Goal: Contribute content: Add original content to the website for others to see

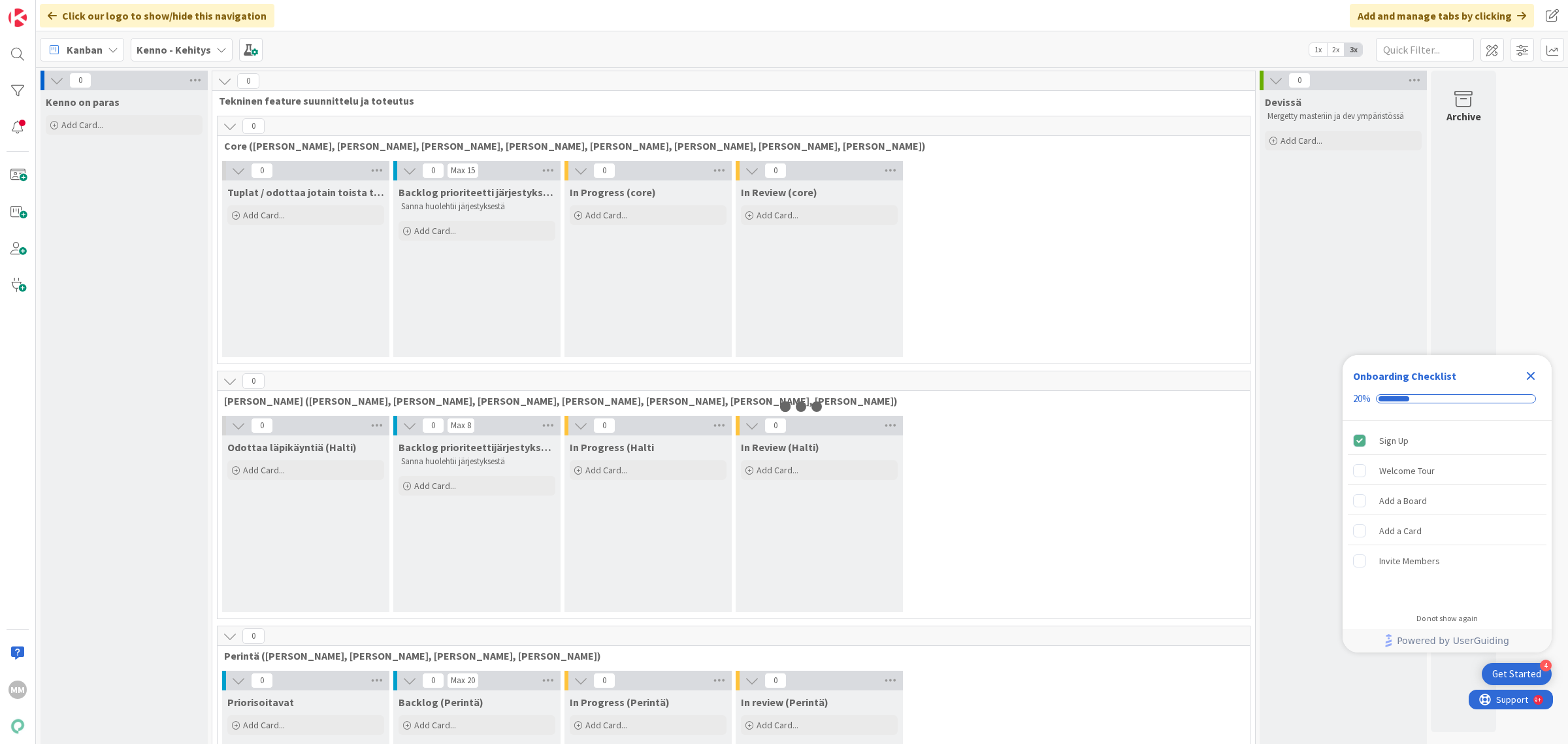
click at [196, 56] on span "Kenno - Kehitys" at bounding box center [174, 49] width 75 height 16
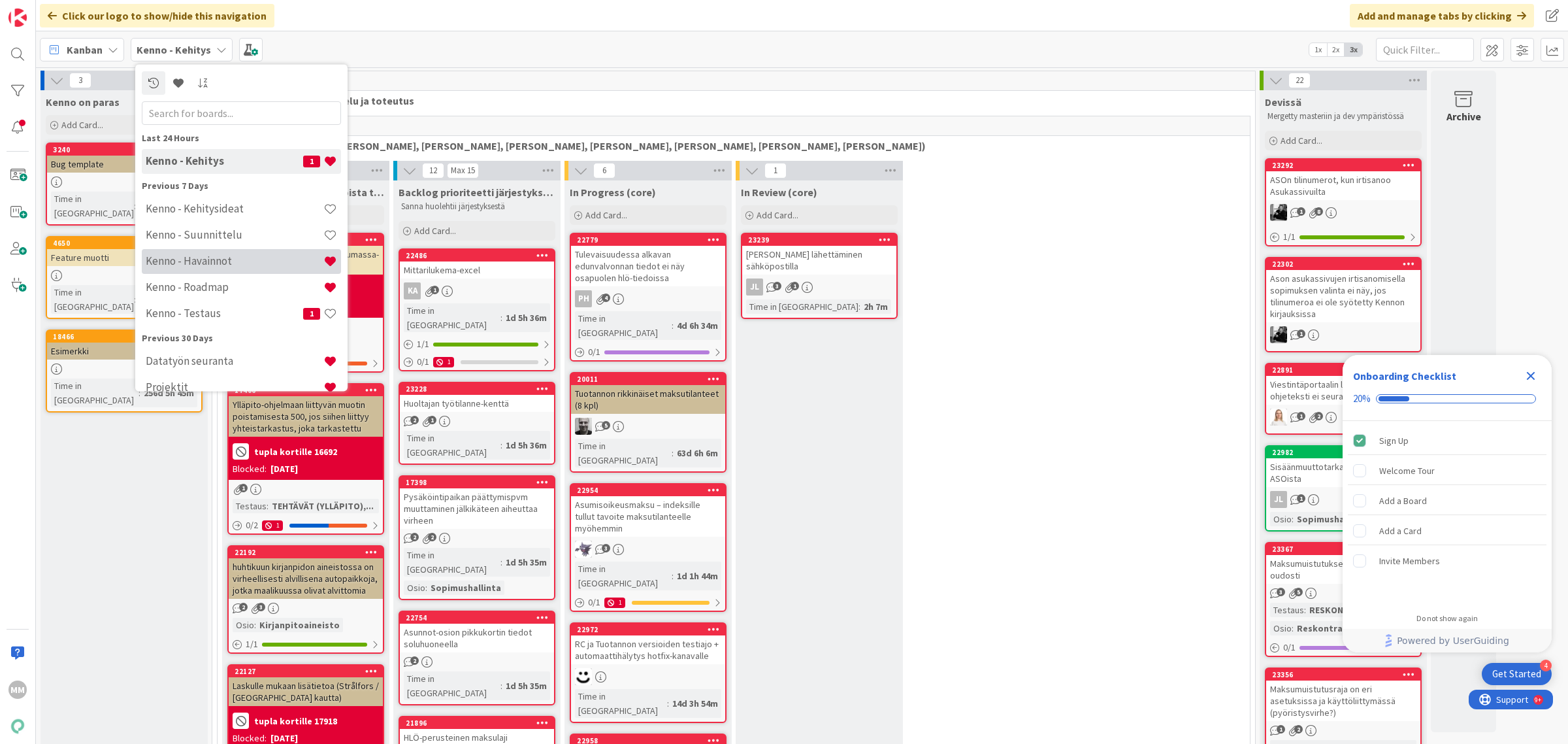
click at [225, 262] on h4 "Kenno - Havainnot" at bounding box center [234, 261] width 178 height 13
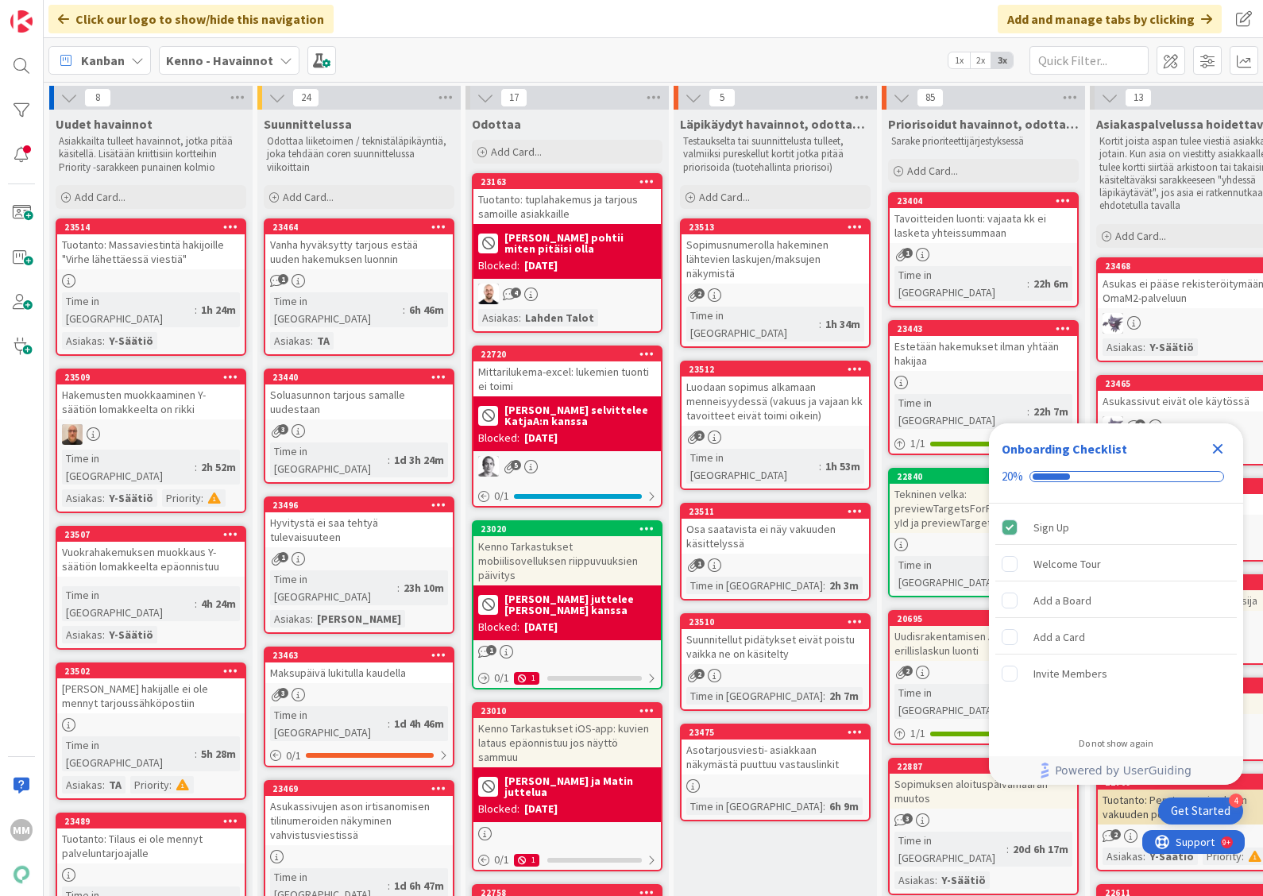
click at [216, 60] on b "Kenno - Havainnot" at bounding box center [219, 60] width 107 height 16
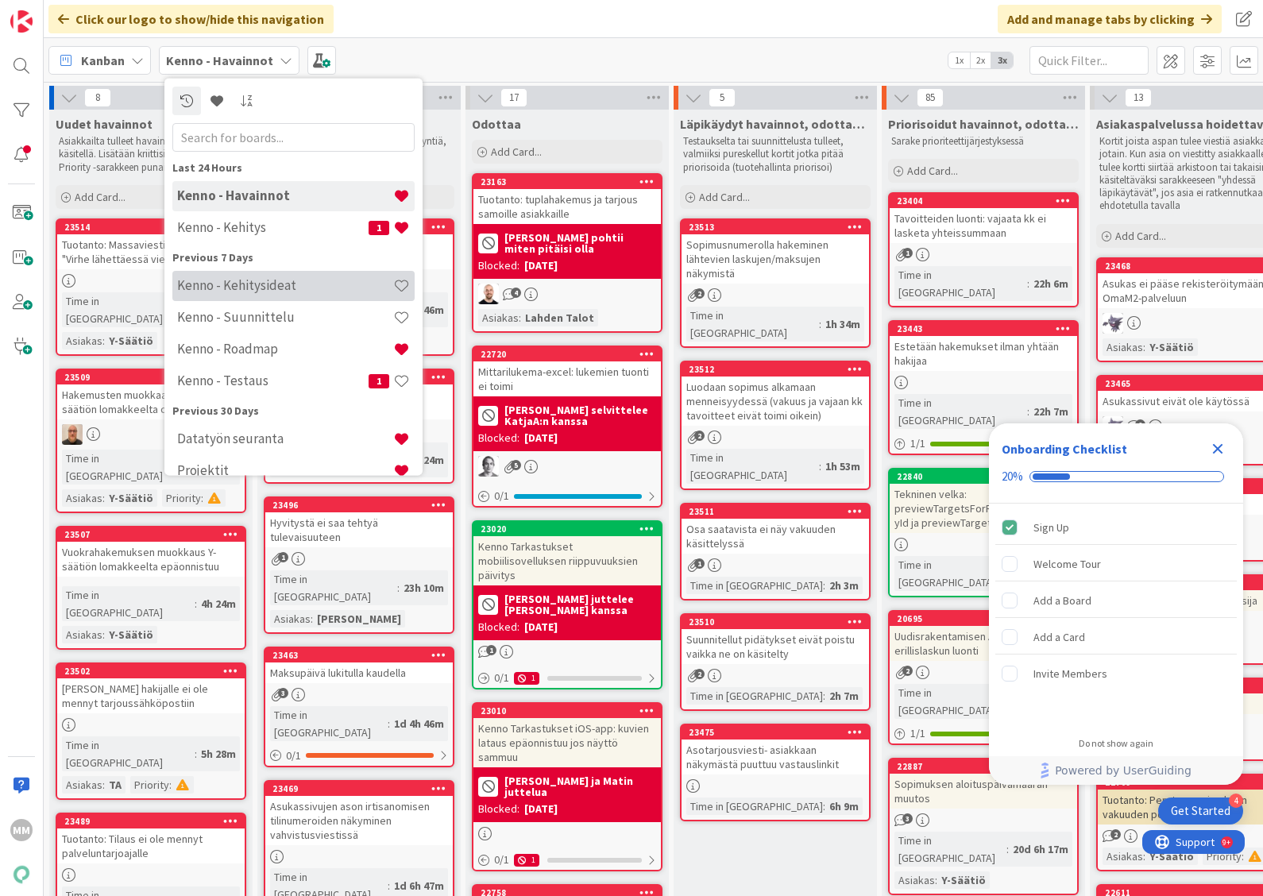
click at [274, 287] on h4 "Kenno - Kehitysideat" at bounding box center [285, 285] width 216 height 16
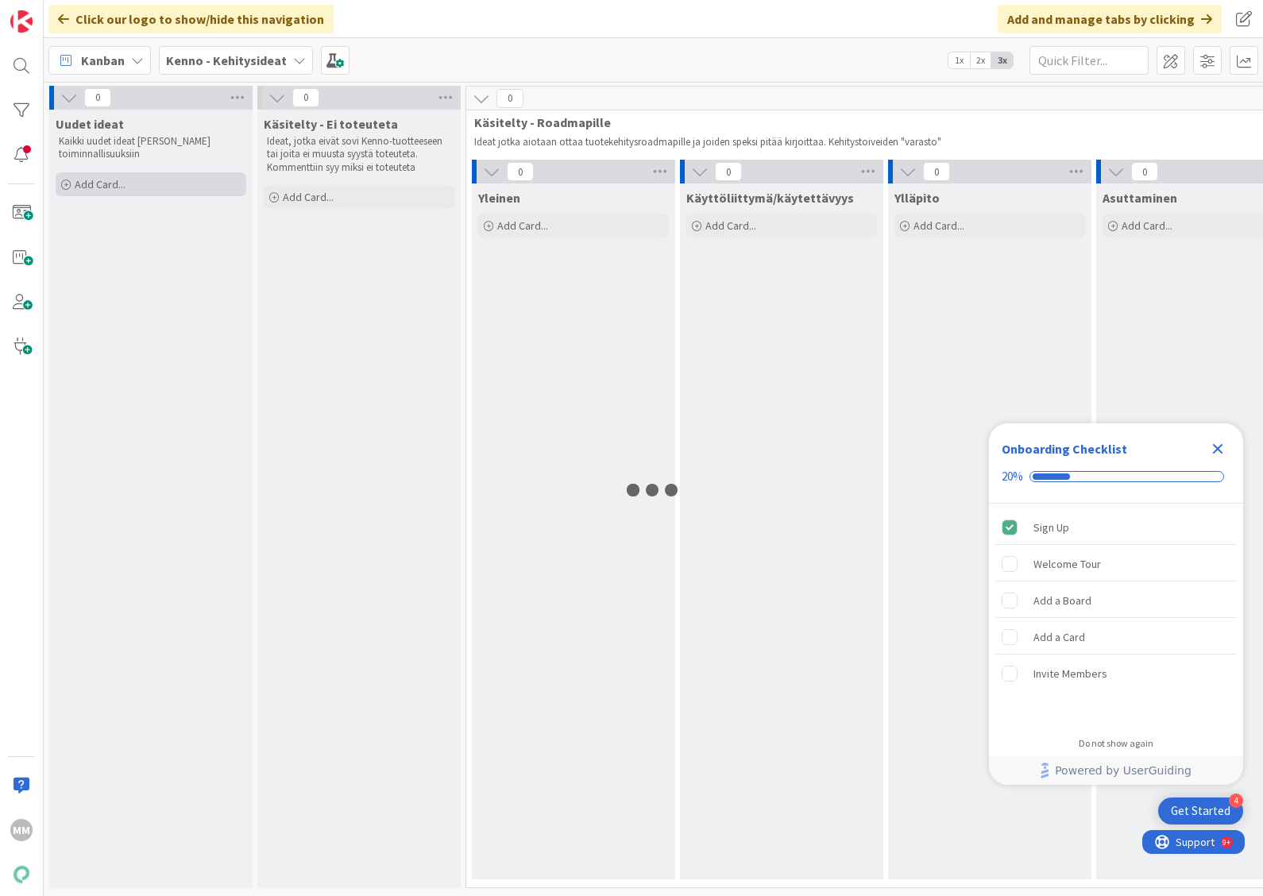
click at [107, 181] on span "Add Card..." at bounding box center [100, 184] width 51 height 14
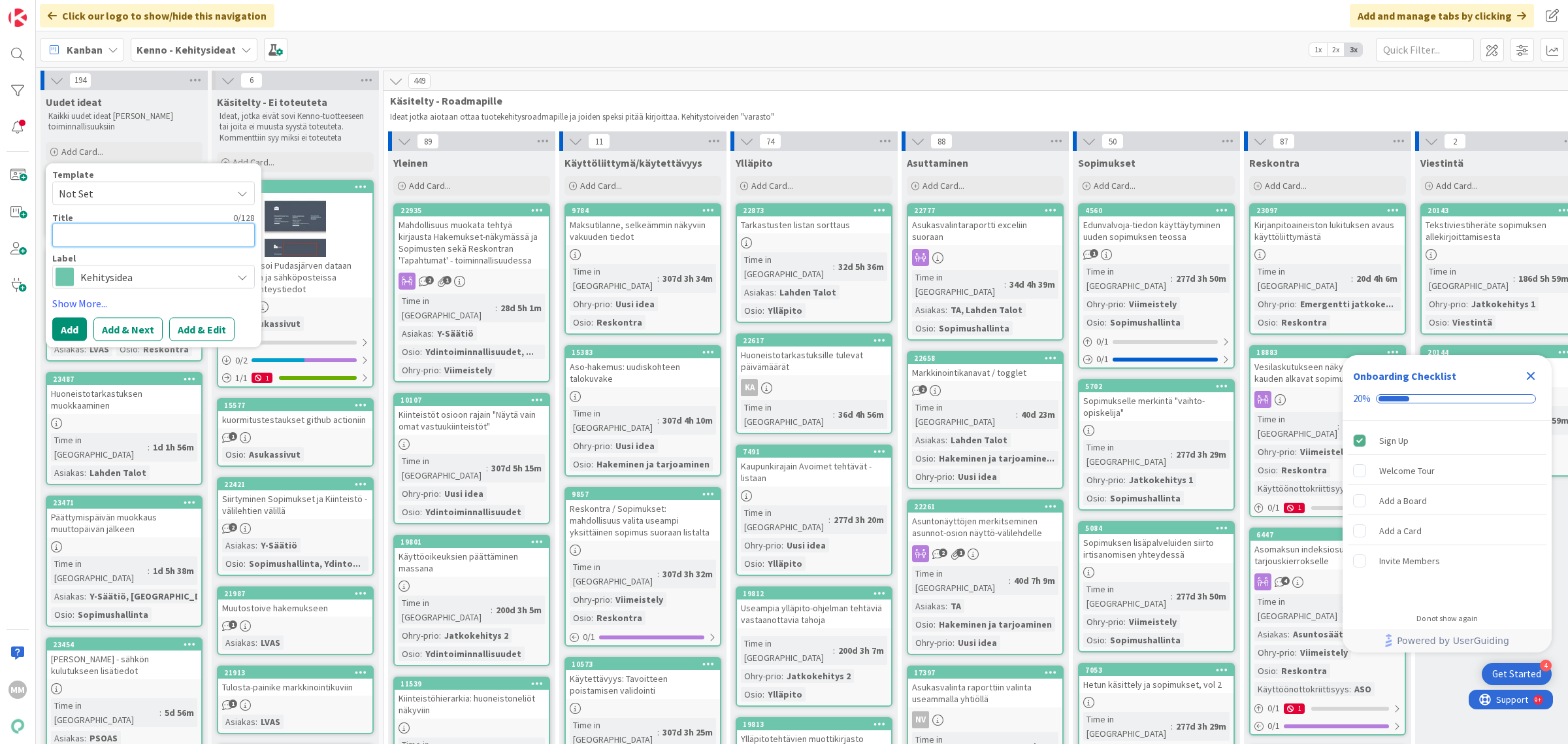
click at [123, 242] on textarea at bounding box center [154, 235] width 202 height 24
type textarea "x"
type textarea "Ra"
type textarea "x"
type textarea "[PERSON_NAME]"
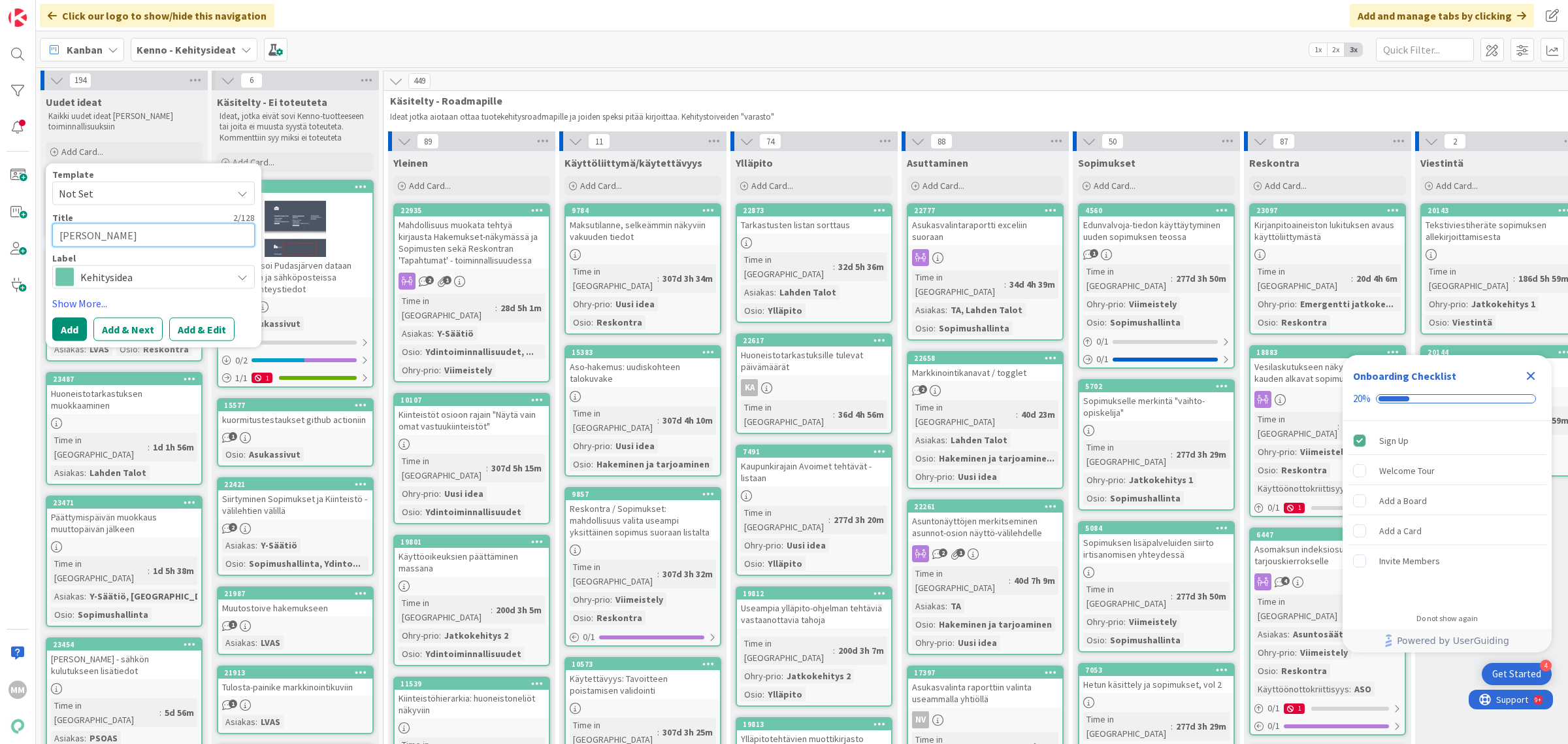
type textarea "x"
type textarea "[DATE]"
type textarea "x"
type textarea "Rajapi"
type textarea "x"
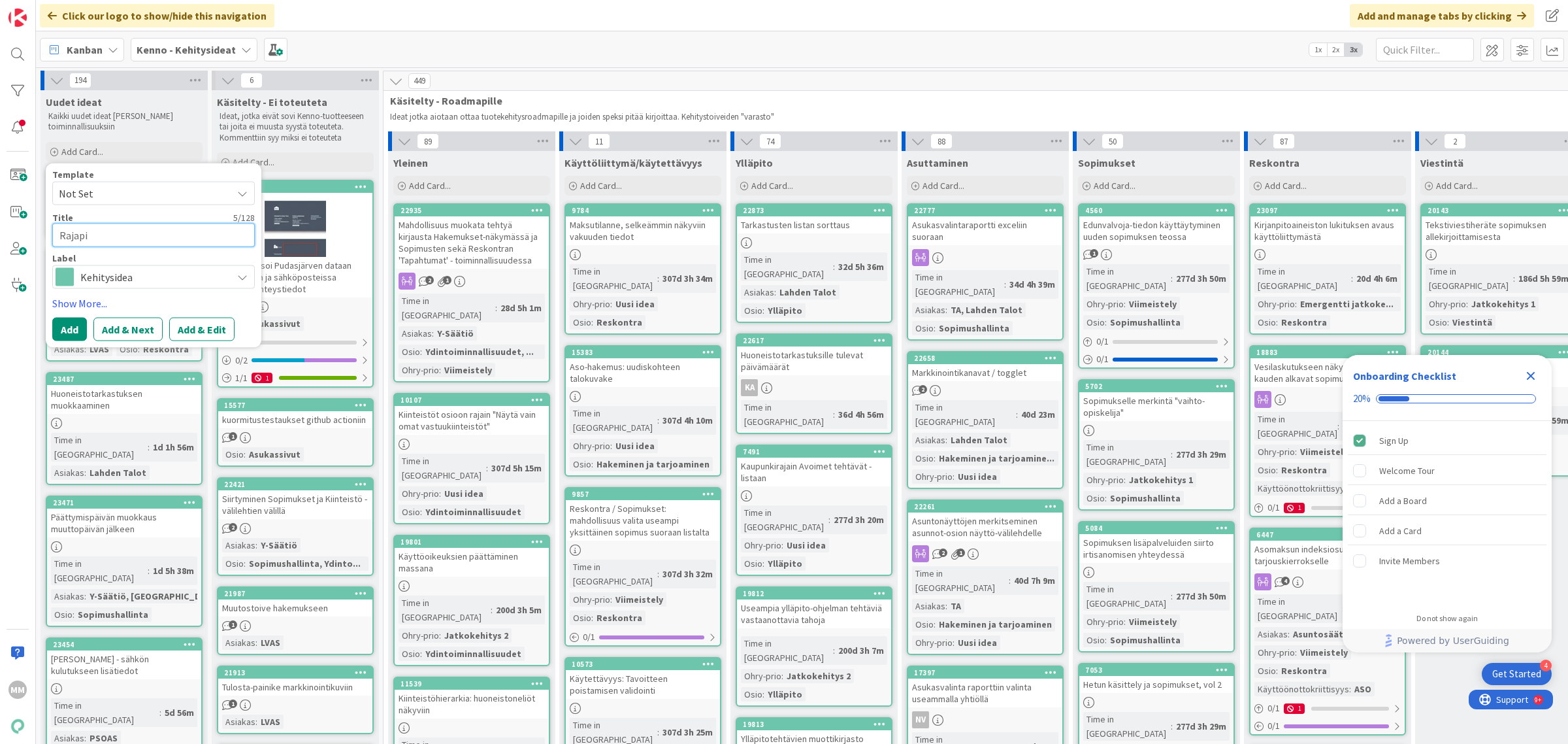
type textarea "Rajapin"
type textarea "x"
type textarea "Rajapinta"
type textarea "x"
type textarea "Rajapintaa"
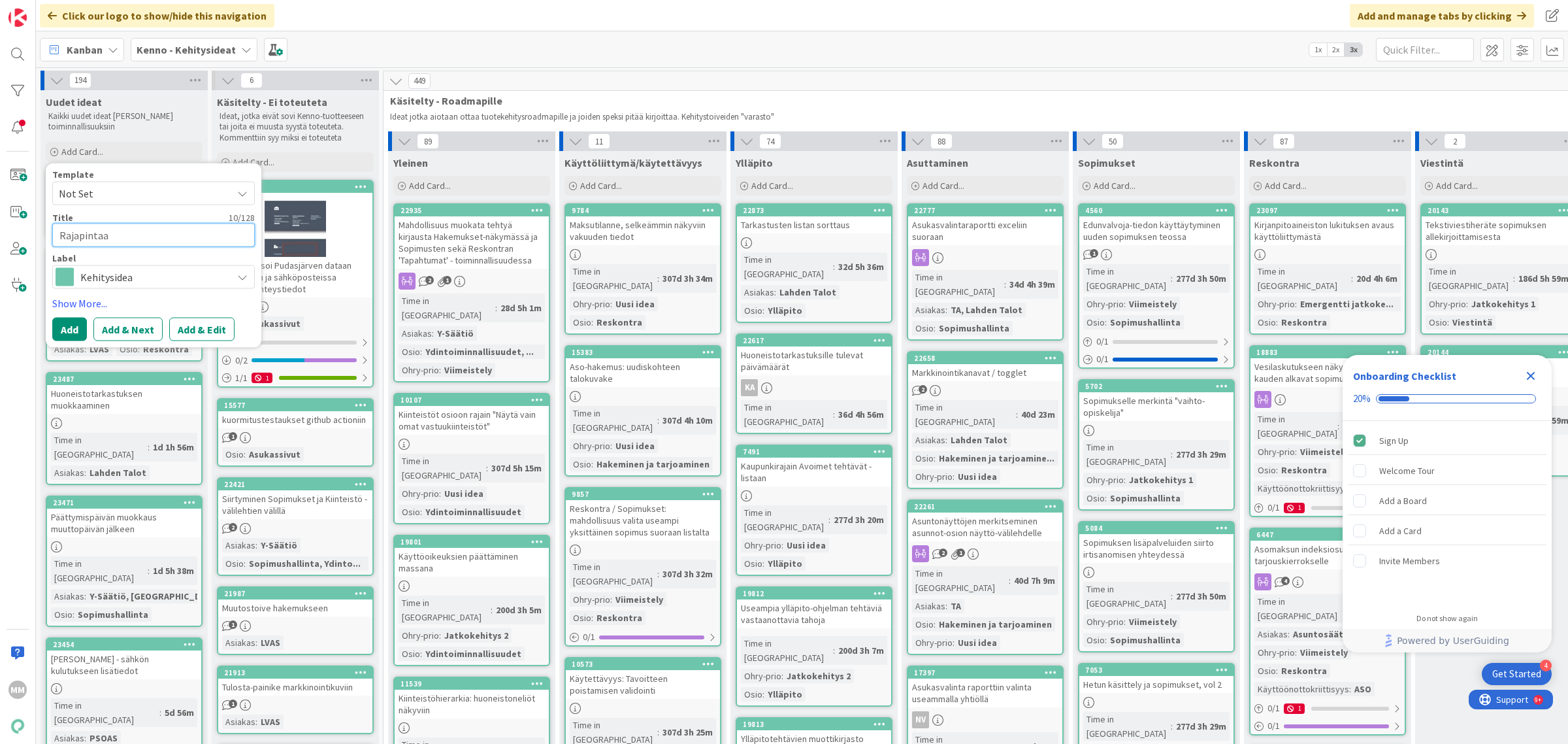
type textarea "x"
type textarea "Rajapintaan"
type textarea "x"
type textarea "Rajapintaan s"
type textarea "x"
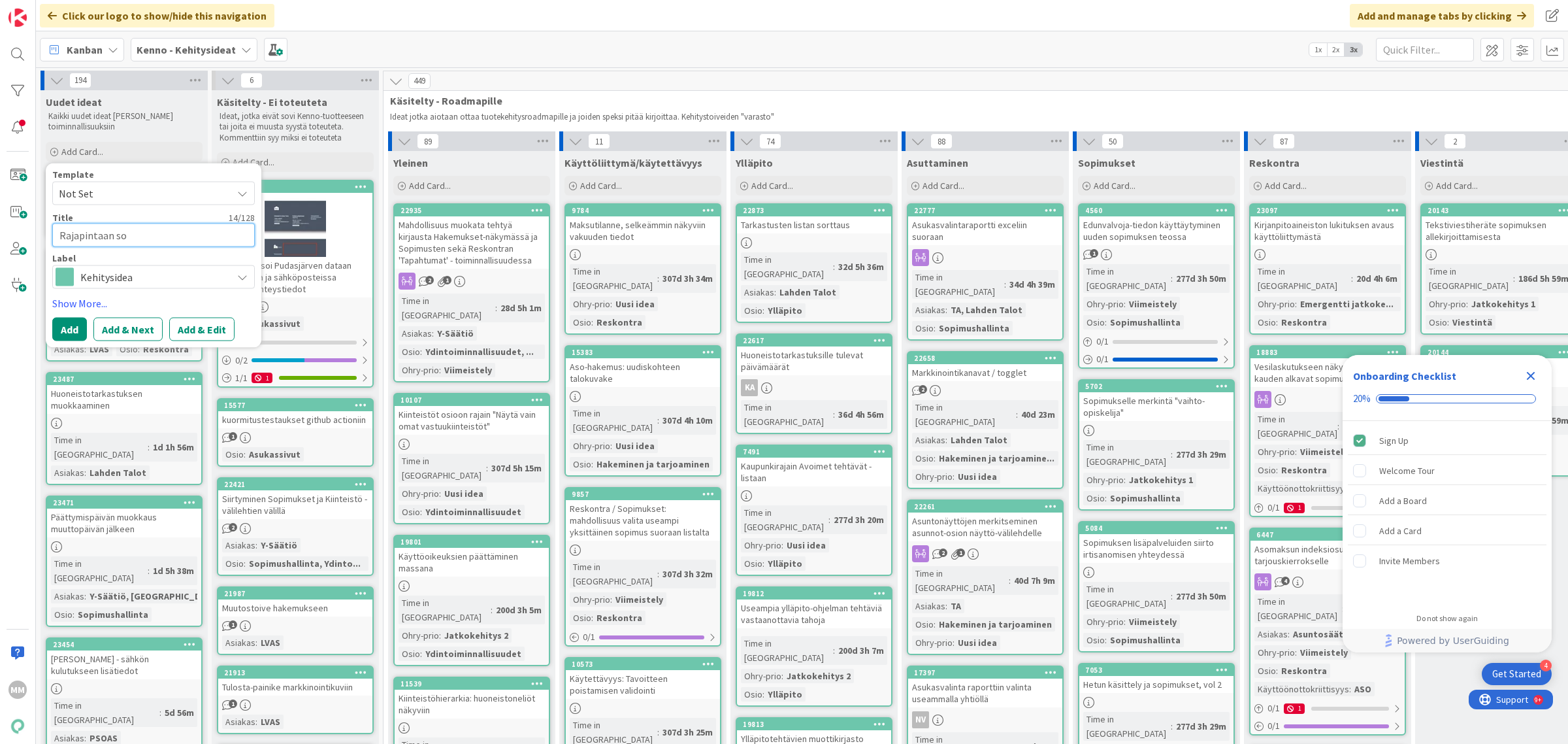
type textarea "Rajapintaan sop"
type textarea "x"
type textarea "Rajapintaan sopi"
type textarea "x"
type textarea "Rajapintaan sopim"
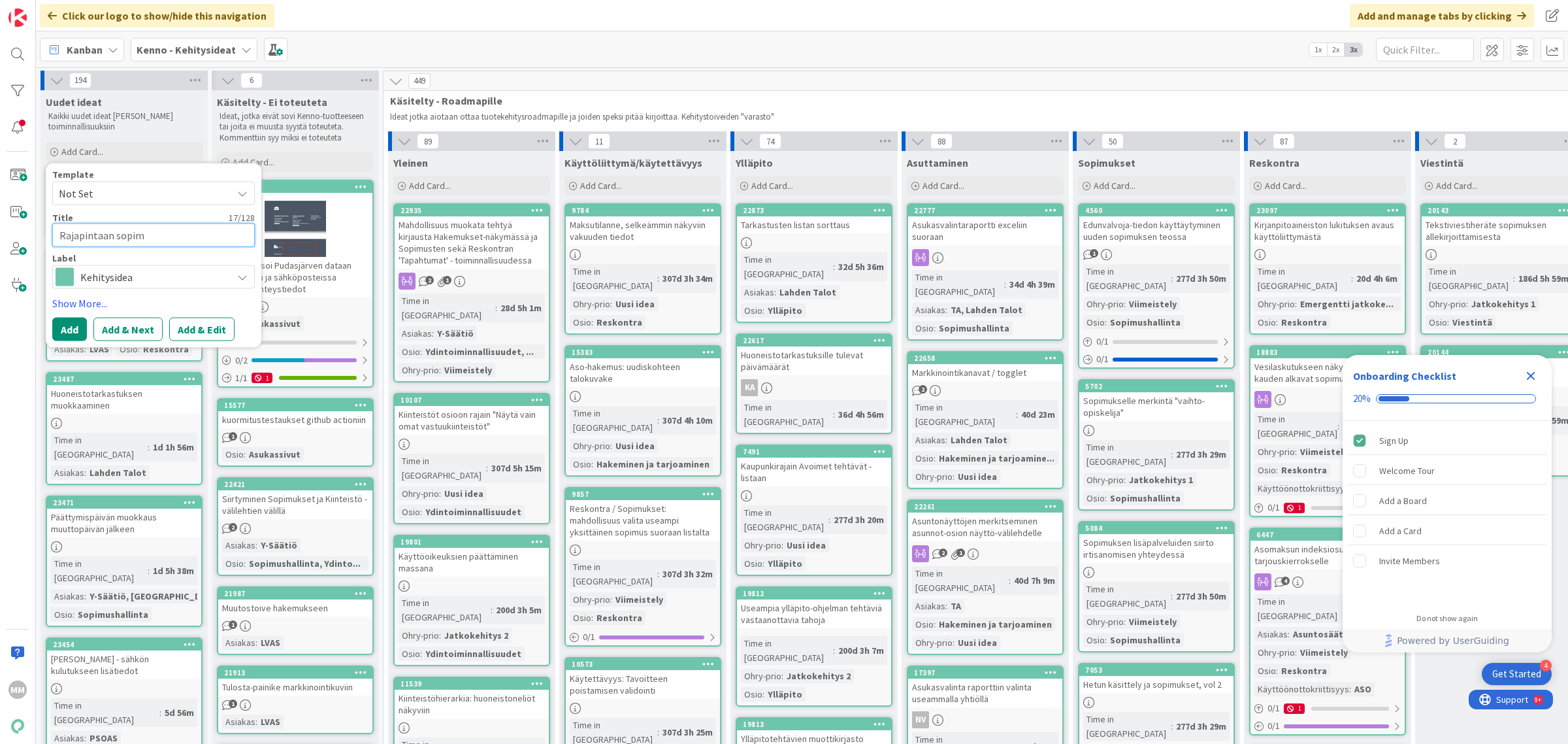
type textarea "x"
type textarea "Rajapintaan sopimu"
type textarea "x"
type textarea "Rajapintaan sopimuk"
type textarea "x"
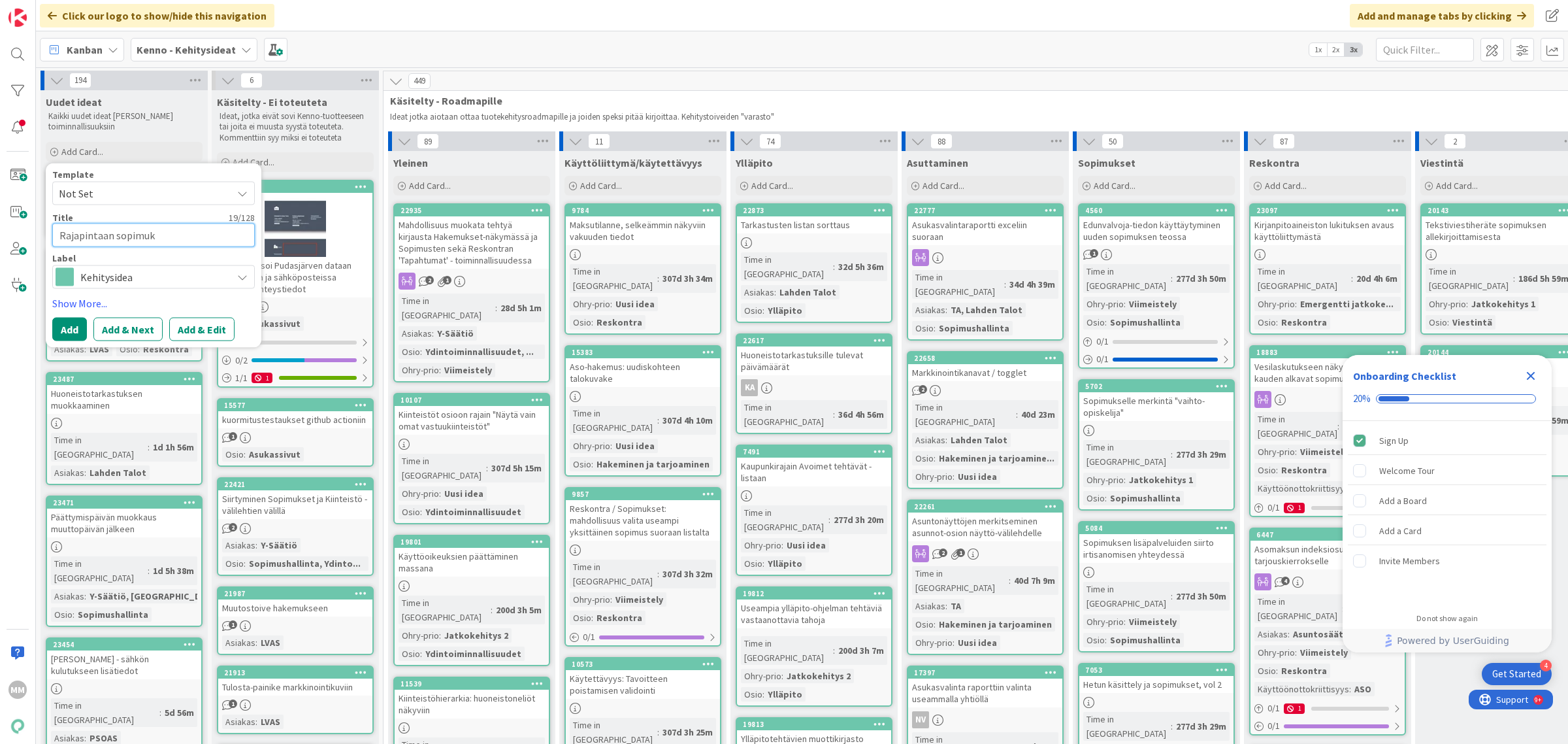
type textarea "Rajapintaan sopimuks"
type textarea "x"
type textarea "Rajapintaan sopimukse"
type textarea "x"
type textarea "Rajapintaan sopimuksen"
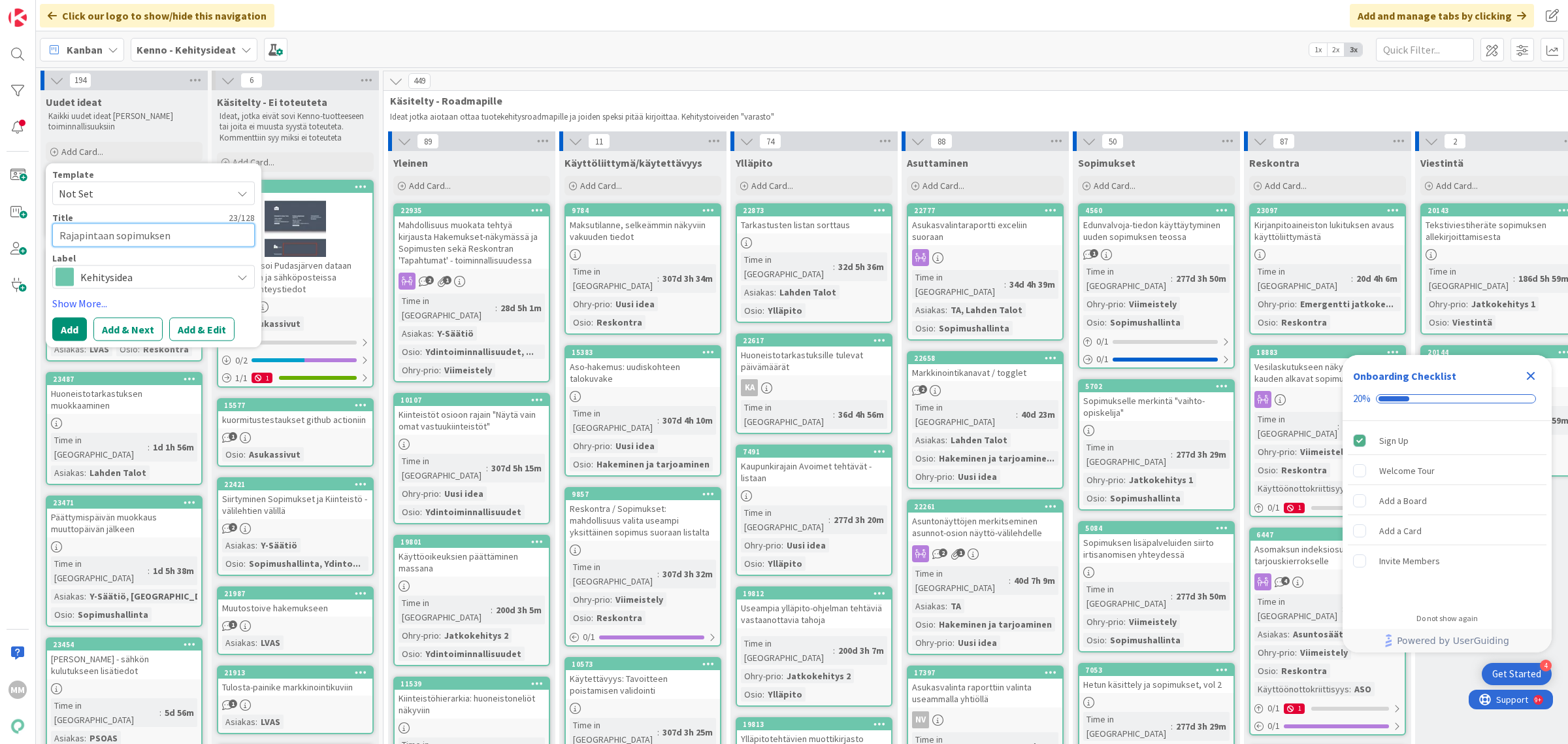
type textarea "x"
type textarea "Rajapintaan sopimuksen i"
type textarea "x"
type textarea "Rajapintaan sopimuksen ir"
type textarea "x"
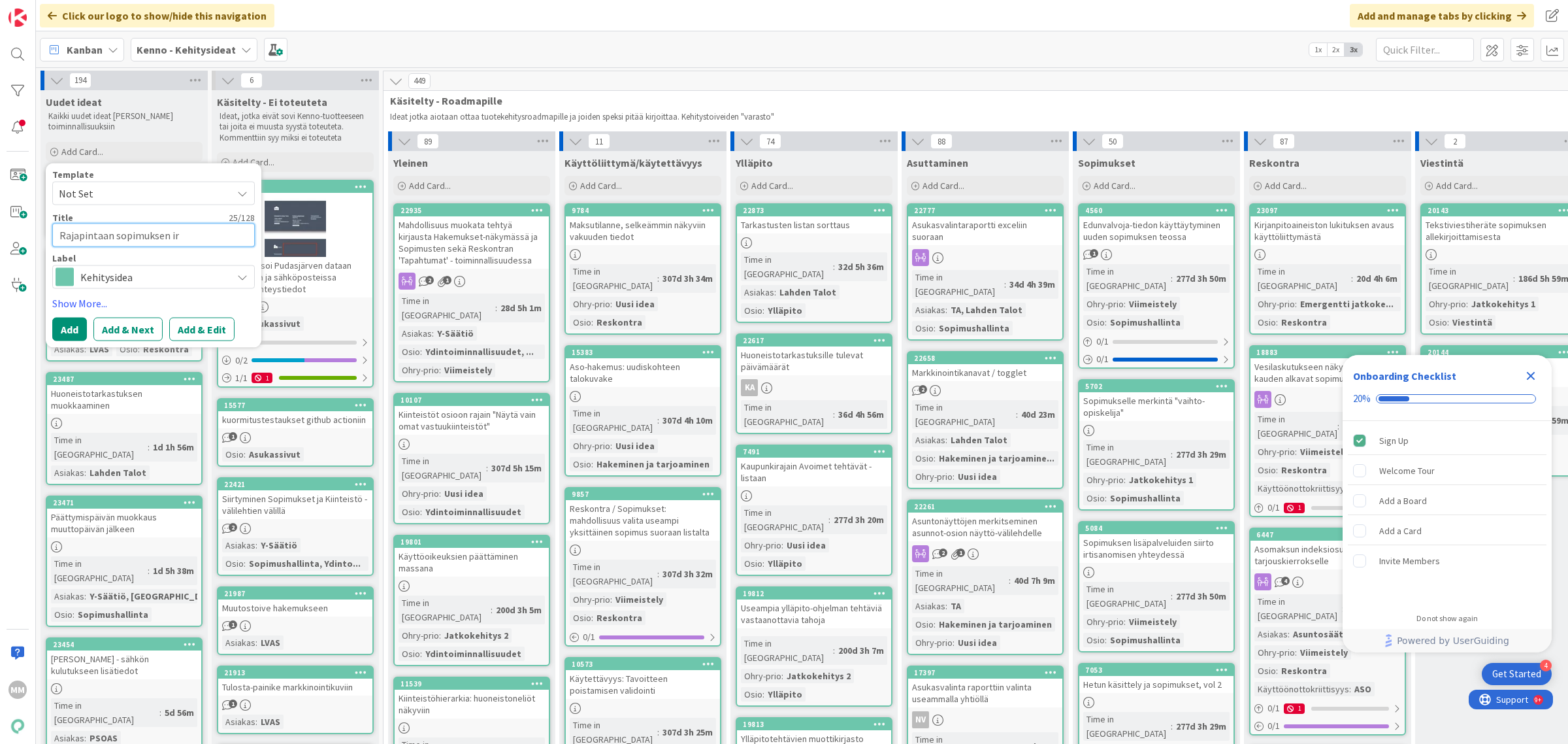
type textarea "Rajapintaan sopimuksen irt"
type textarea "x"
type textarea "Rajapintaan sopimuksen irti"
type textarea "x"
type textarea "Rajapintaan sopimuksen irtis"
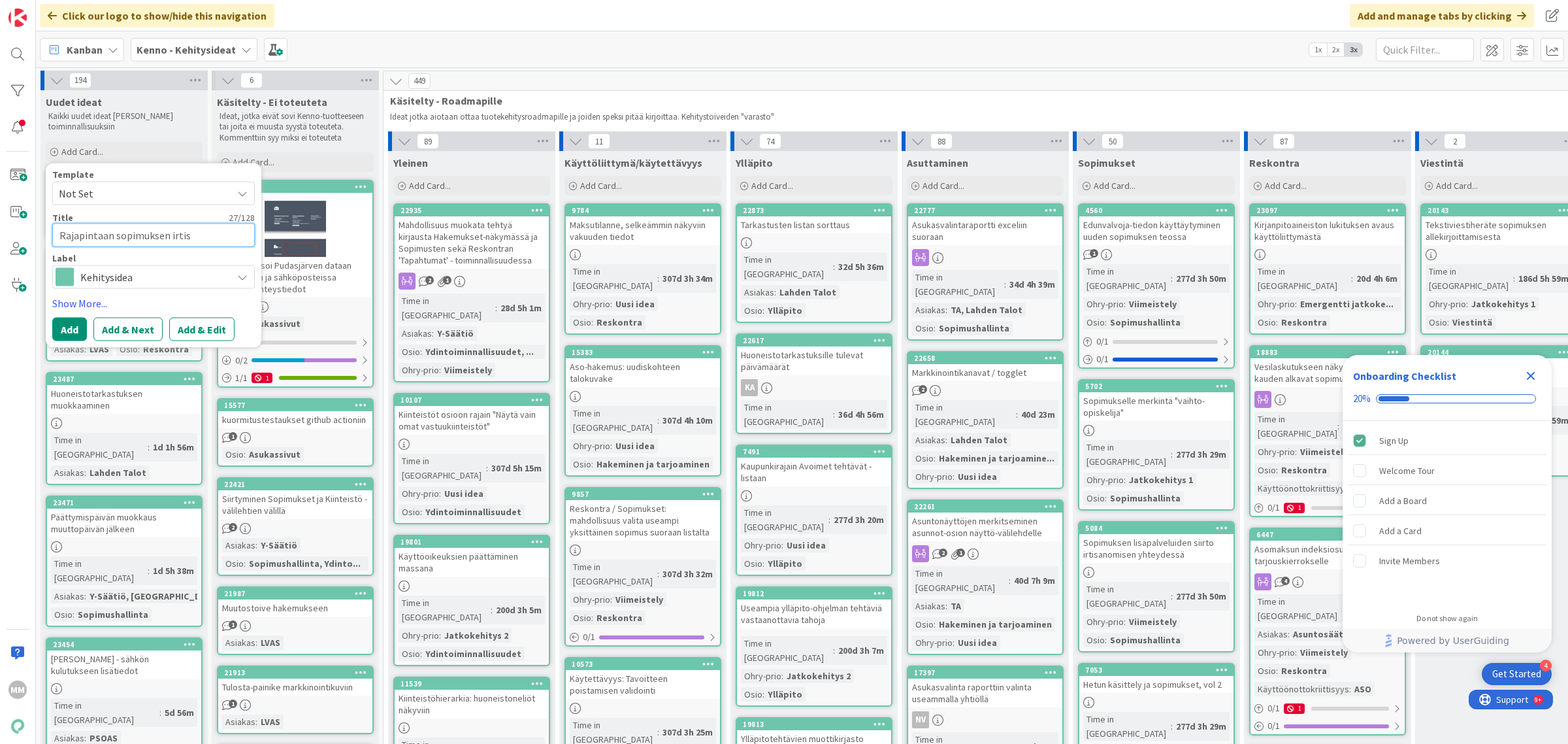
type textarea "x"
type textarea "Rajapintaan sopimuksen irtisa"
type textarea "x"
type textarea "Rajapintaan sopimuksen irtisan"
type textarea "x"
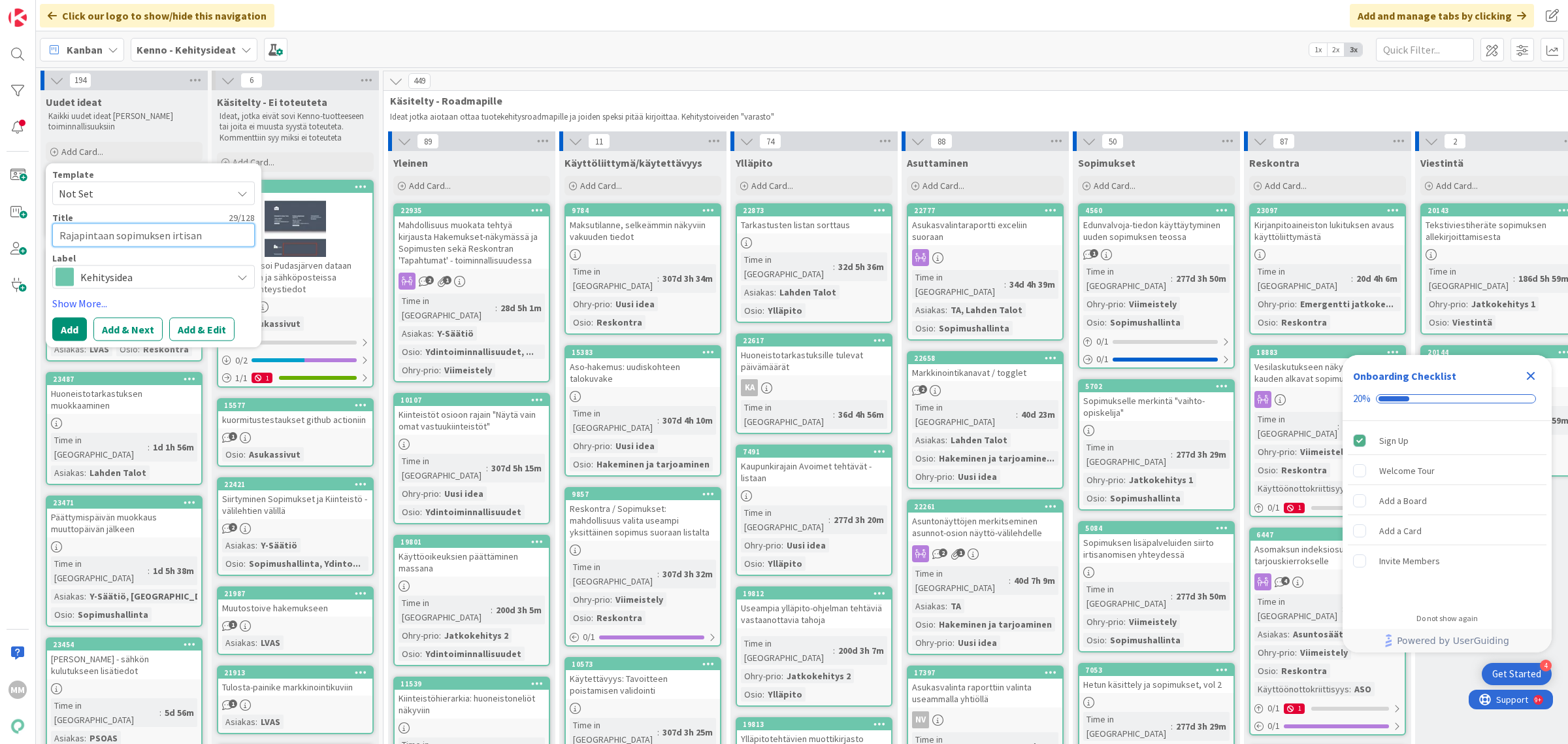
type textarea "Rajapintaan sopimuksen irtisano"
type textarea "x"
type textarea "Rajapintaan sopimuksen irtisanom"
type textarea "x"
type textarea "Rajapintaan sopimuksen irtisanomis"
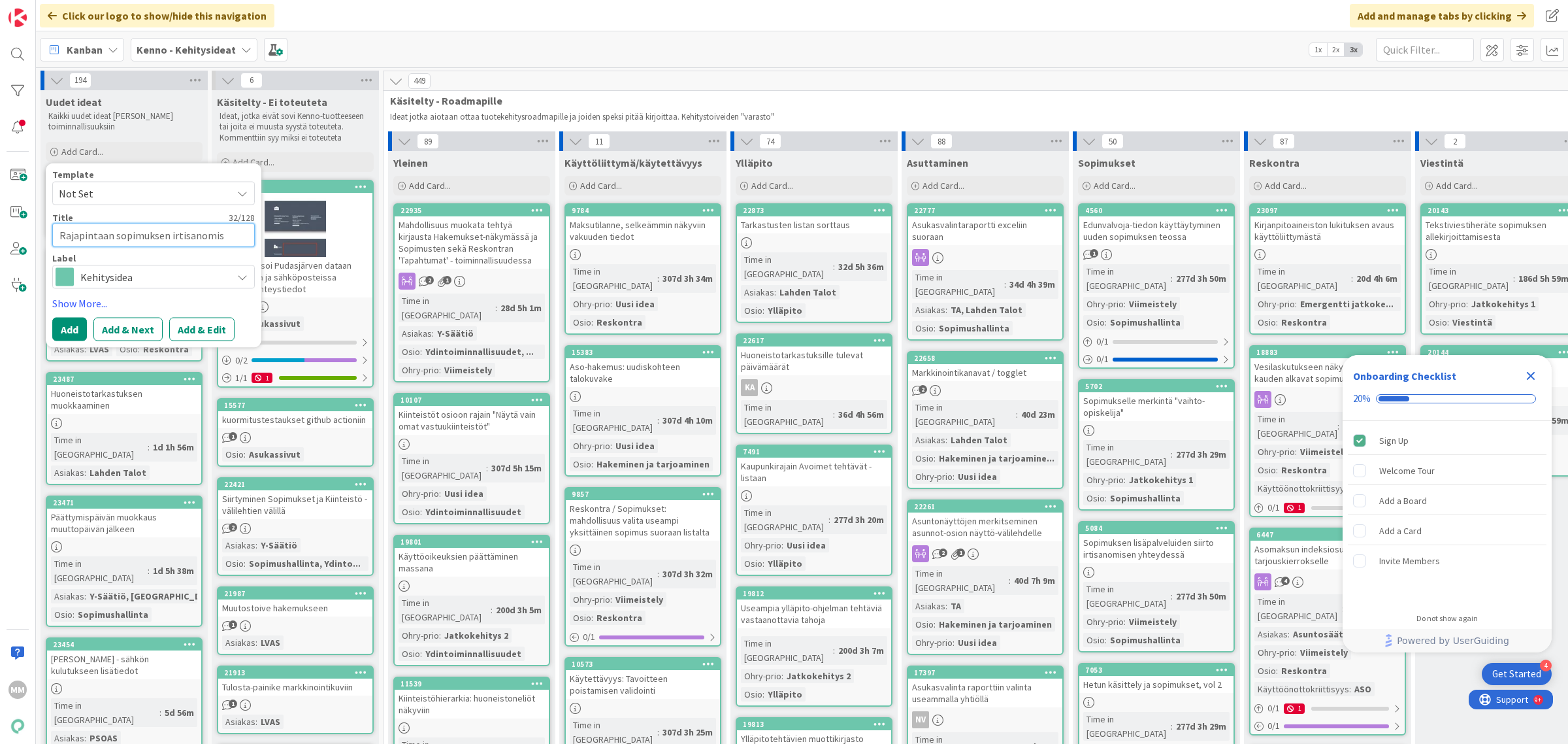
type textarea "x"
type textarea "Rajapintaan sopimuksen irtisanomisp"
type textarea "x"
type textarea "Rajapintaan sopimuksen irtisanomispä"
type textarea "x"
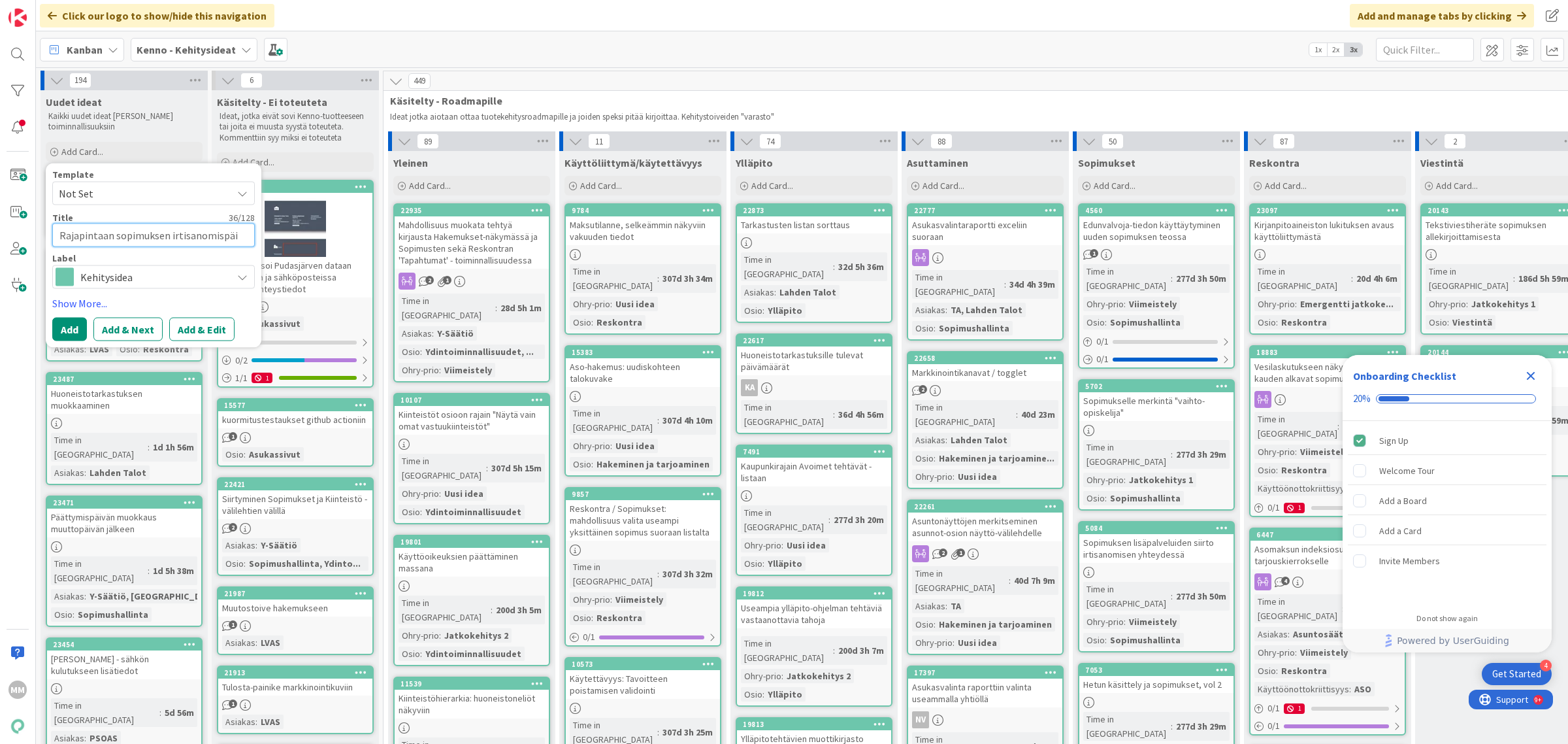
type textarea "Rajapintaan sopimuksen irtisanomispäiv"
type textarea "x"
type textarea "Rajapintaan sopimuksen irtisanomispäivä"
type textarea "x"
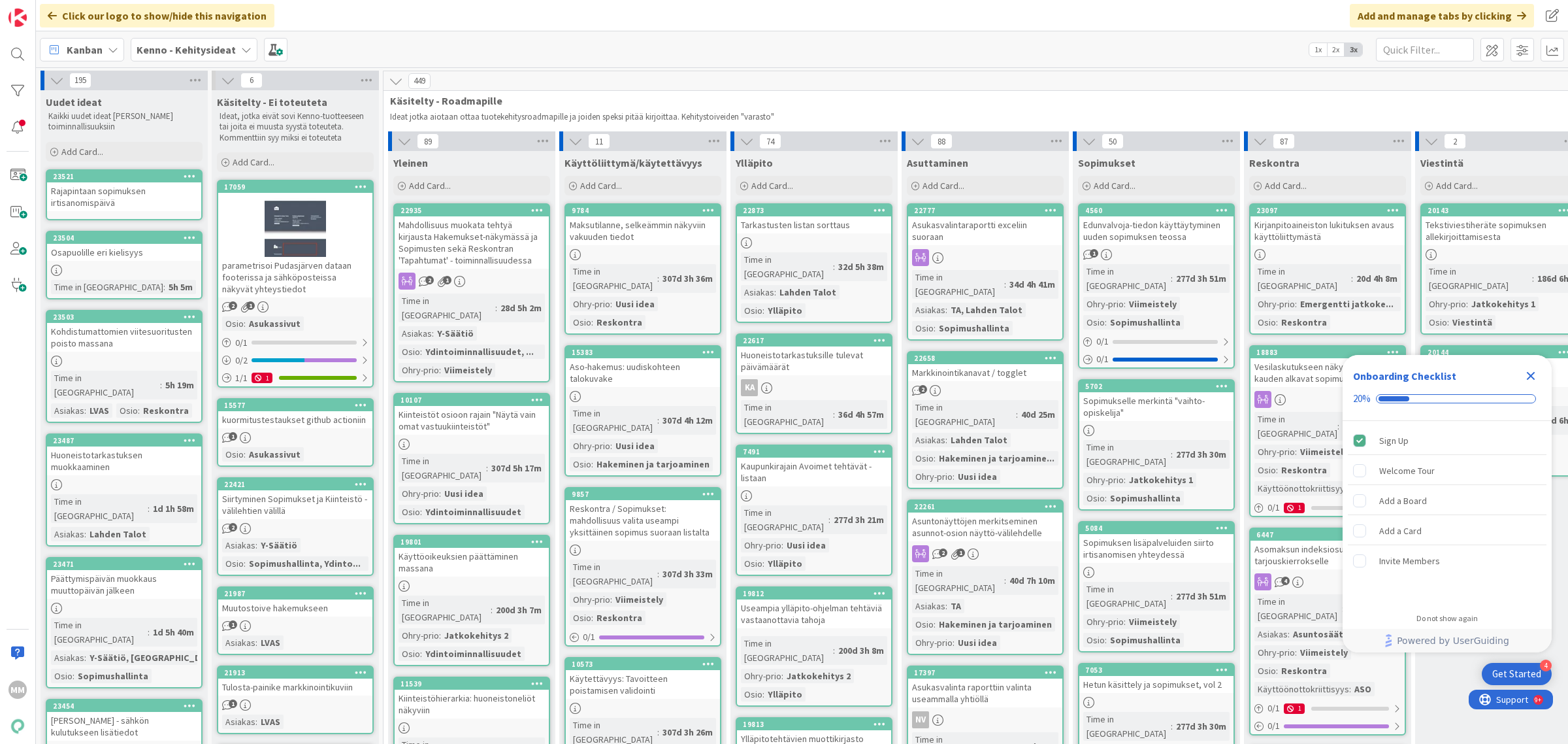
click at [112, 195] on div "Rajapintaan sopimuksen irtisanomispäivä" at bounding box center [123, 197] width 154 height 29
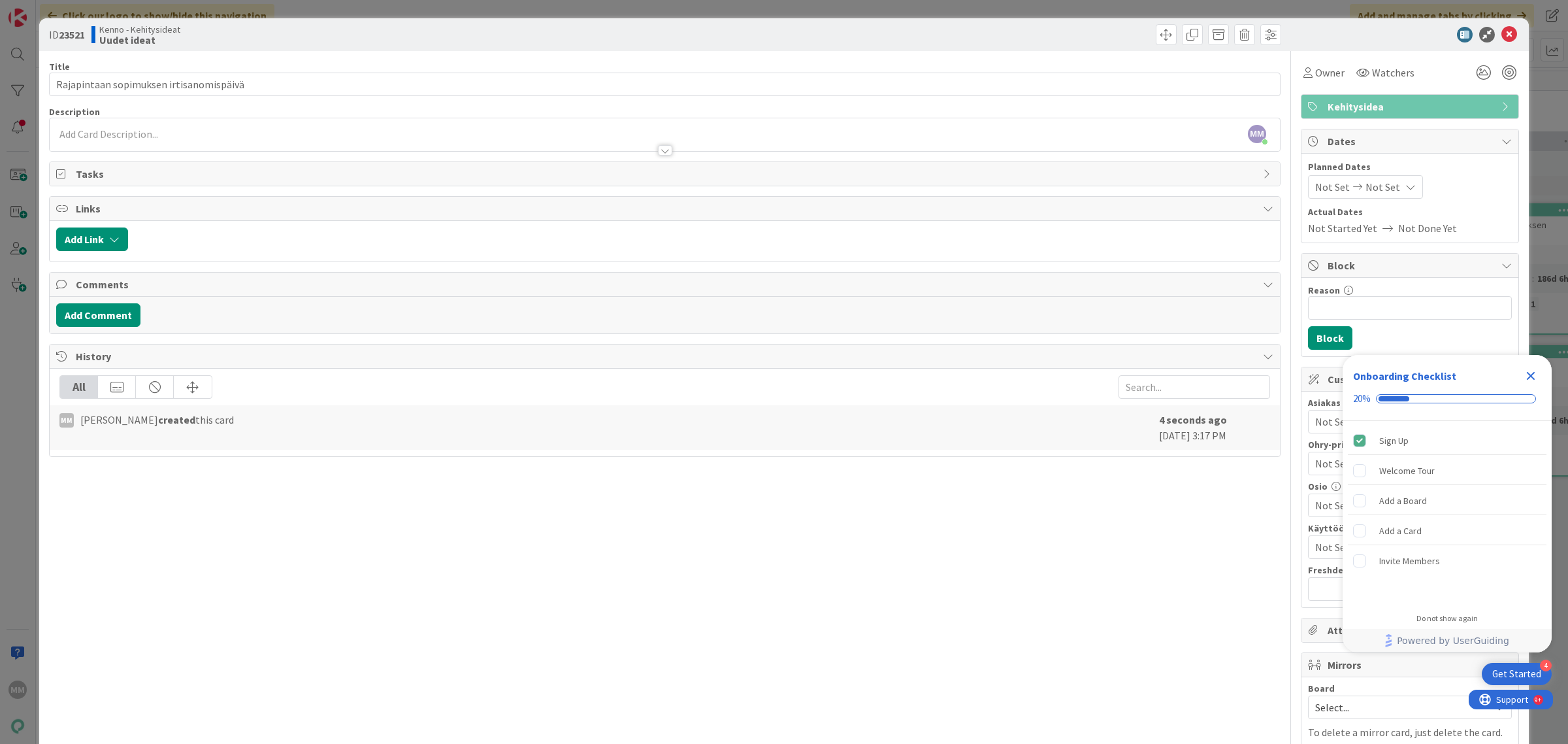
click at [151, 131] on div "MM [PERSON_NAME] just joined" at bounding box center [664, 135] width 1230 height 33
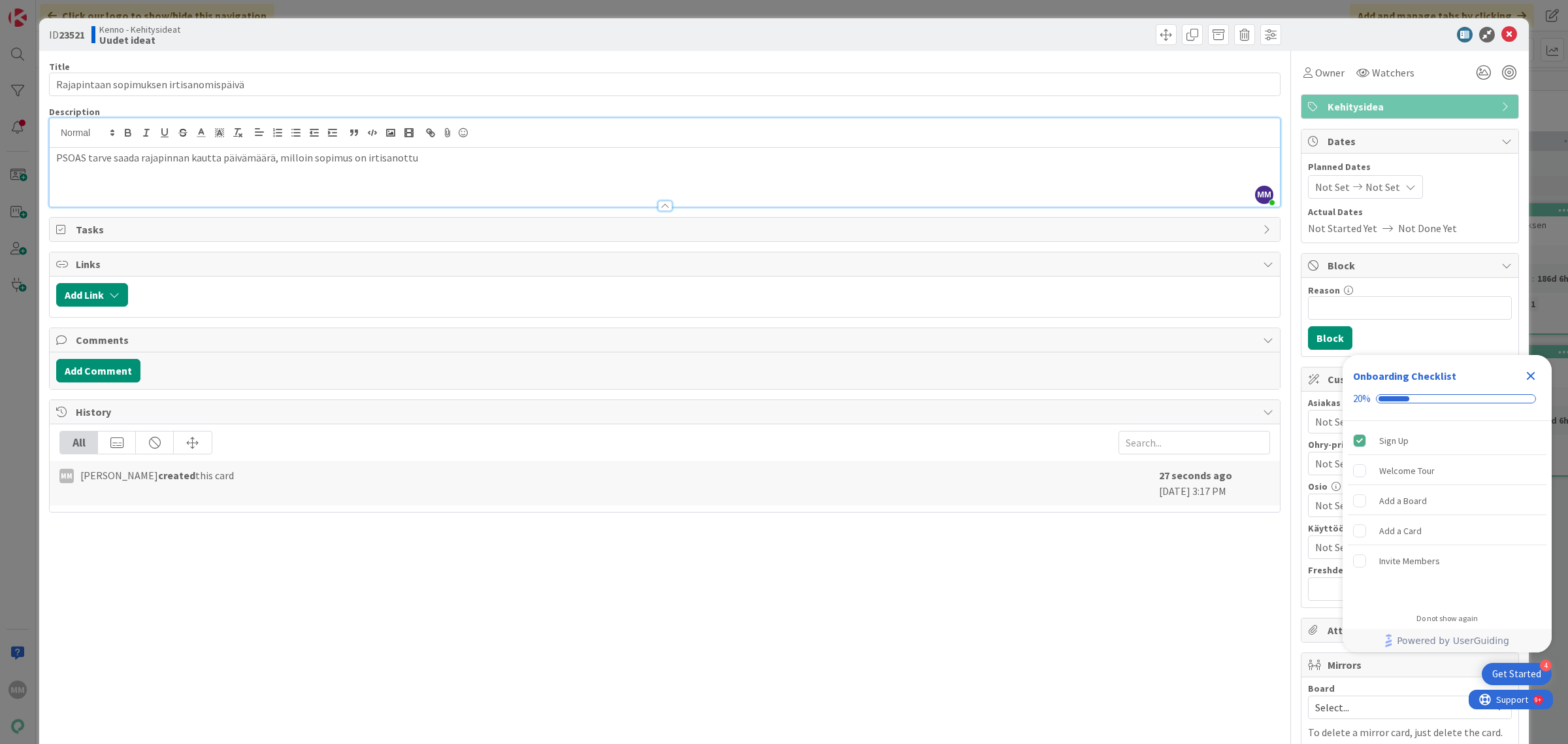
click at [417, 169] on div "PSOAS tarve saada rajapinnan kautta päivämäärä, milloin sopimus on irtisanottu" at bounding box center [664, 176] width 1230 height 58
click at [589, 588] on div "Title 39 / 128 Rajapintaan sopimuksen irtisanomispäivä Description MM [PERSON_N…" at bounding box center [665, 432] width 1232 height 762
click at [1541, 371] on div "Close Checklist" at bounding box center [1530, 375] width 21 height 21
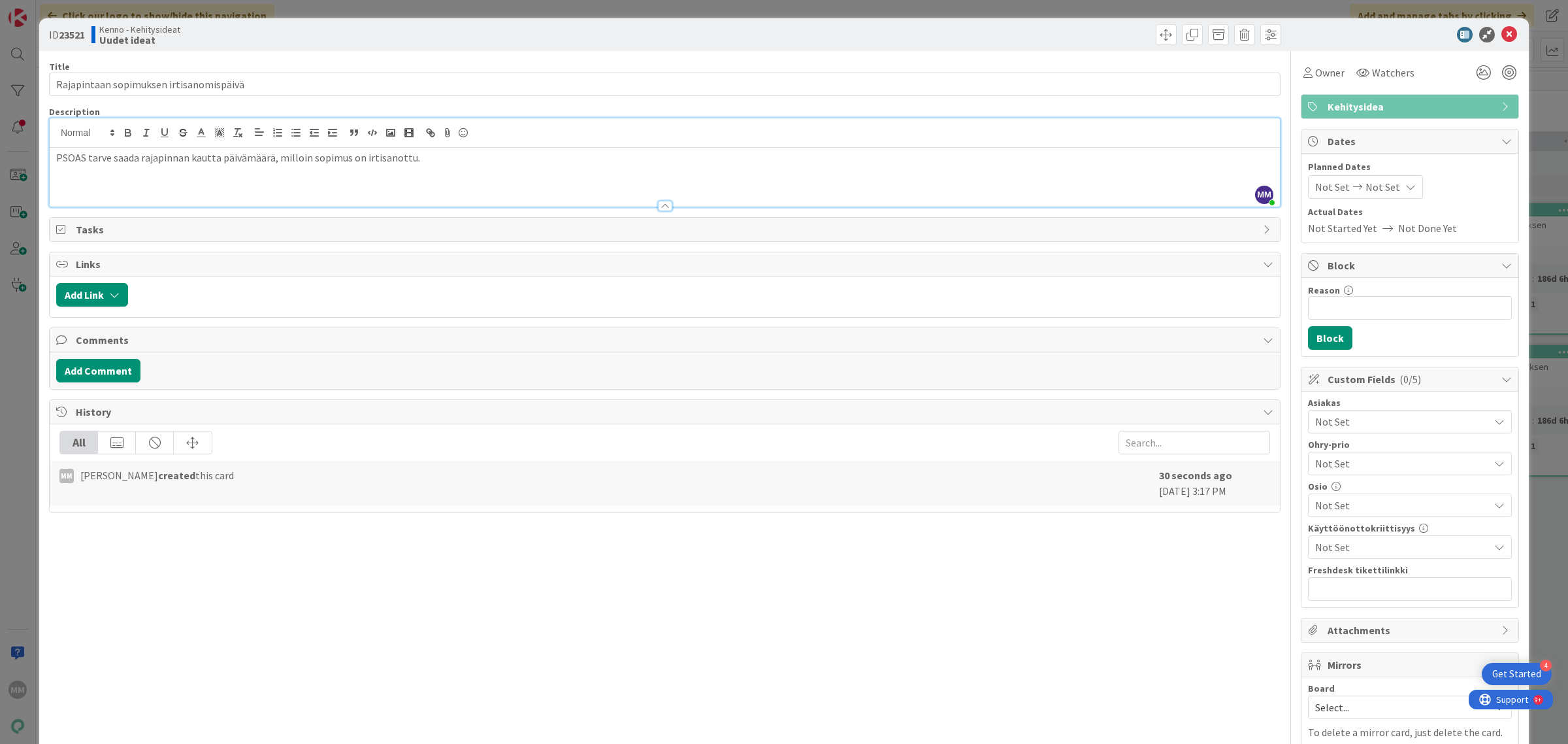
click at [435, 164] on p "PSOAS tarve saada rajapinnan kautta päivämäärä, milloin sopimus on irtisanottu." at bounding box center [664, 158] width 1217 height 15
drag, startPoint x: 1366, startPoint y: 422, endPoint x: 1362, endPoint y: 432, distance: 10.8
click at [1363, 423] on span "Not Set" at bounding box center [1402, 421] width 174 height 16
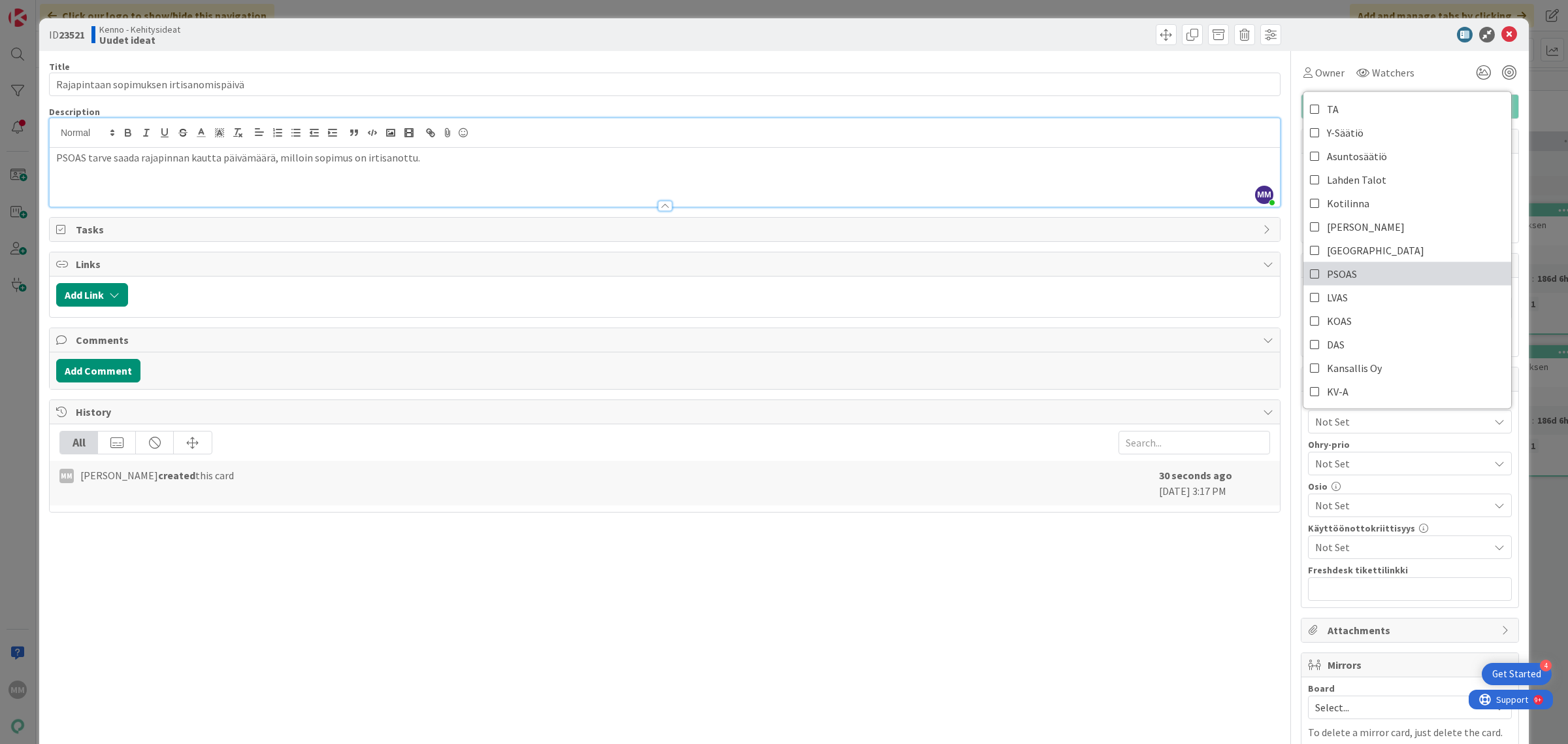
click at [1310, 279] on icon at bounding box center [1315, 274] width 11 height 20
click at [1017, 596] on div "Title 39 / 128 Rajapintaan sopimuksen irtisanomispäivä Description MM [PERSON_N…" at bounding box center [665, 432] width 1232 height 762
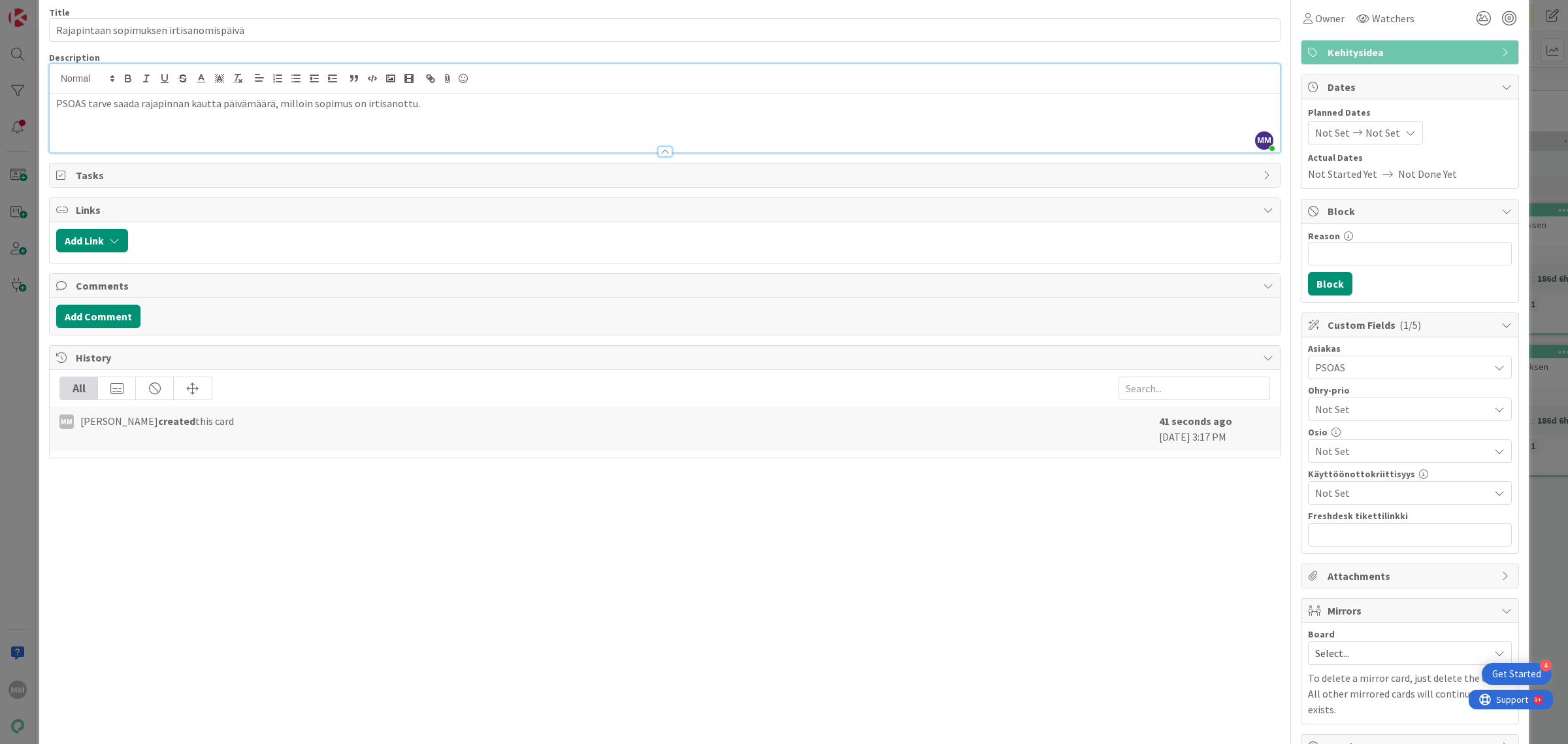
scroll to position [85, 0]
